Goal: Navigation & Orientation: Find specific page/section

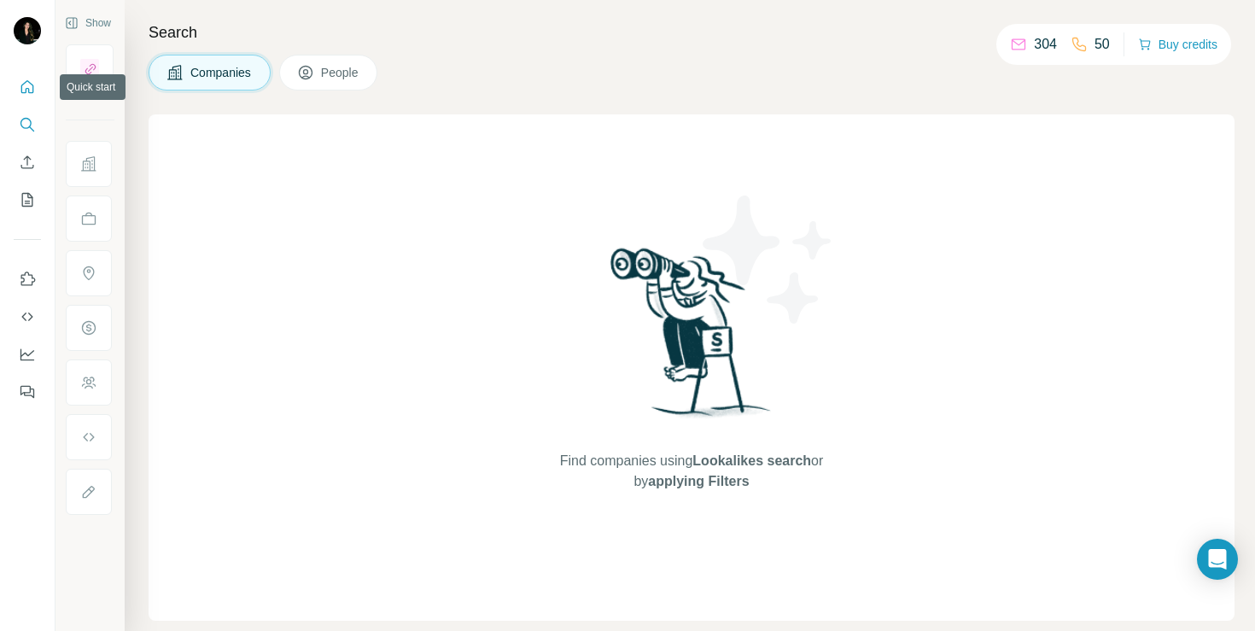
click at [32, 86] on icon "Quick start" at bounding box center [27, 87] width 17 height 17
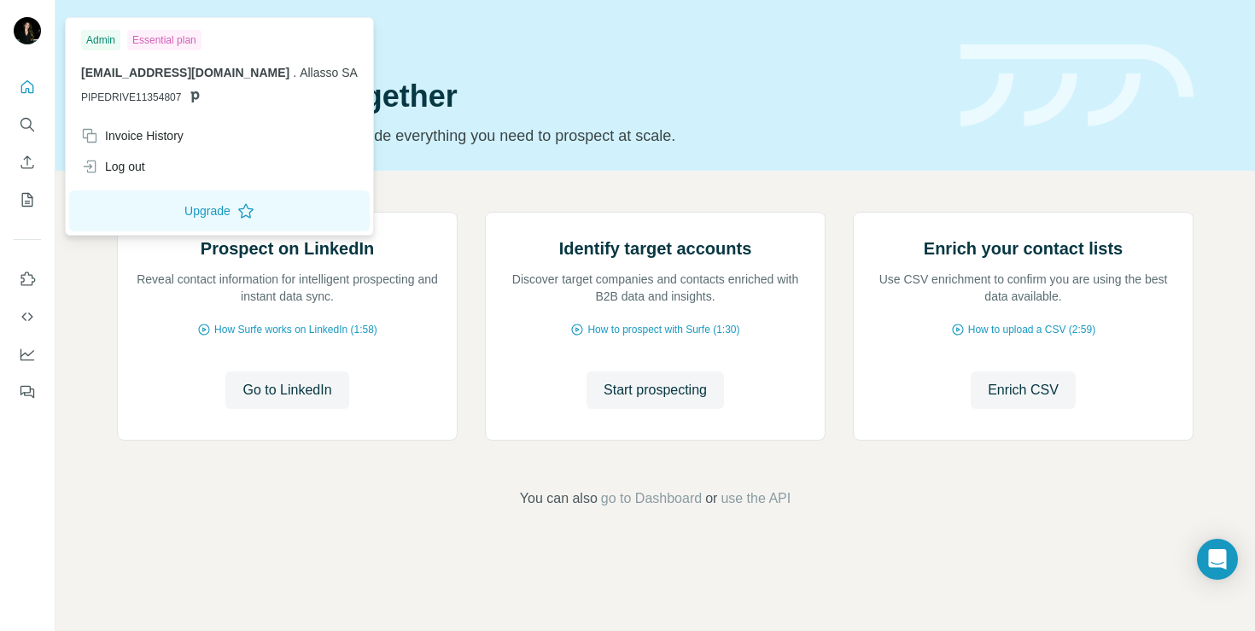
click at [23, 29] on img at bounding box center [27, 30] width 27 height 27
click at [110, 34] on div "Admin" at bounding box center [100, 40] width 39 height 20
click at [854, 171] on div "Prospect on LinkedIn Reveal contact information for intelligent prospecting and…" at bounding box center [655, 360] width 1200 height 379
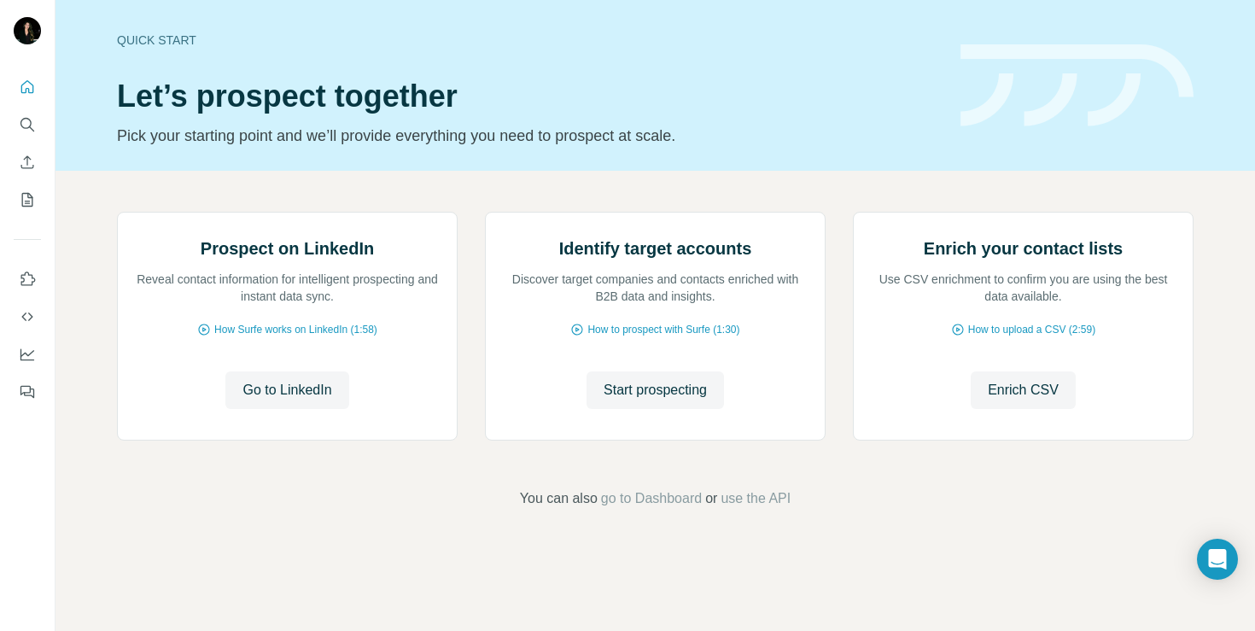
scroll to position [0, 0]
click at [172, 36] on div "Quick start" at bounding box center [528, 40] width 823 height 17
click at [657, 509] on span "go to Dashboard" at bounding box center [651, 498] width 101 height 20
